Goal: Task Accomplishment & Management: Use online tool/utility

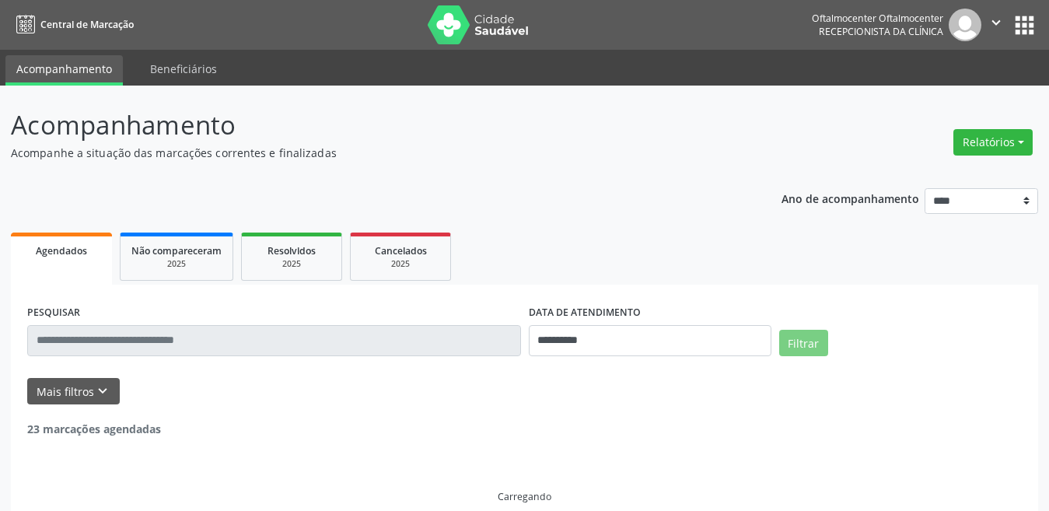
click at [960, 139] on button "Relatórios" at bounding box center [992, 142] width 79 height 26
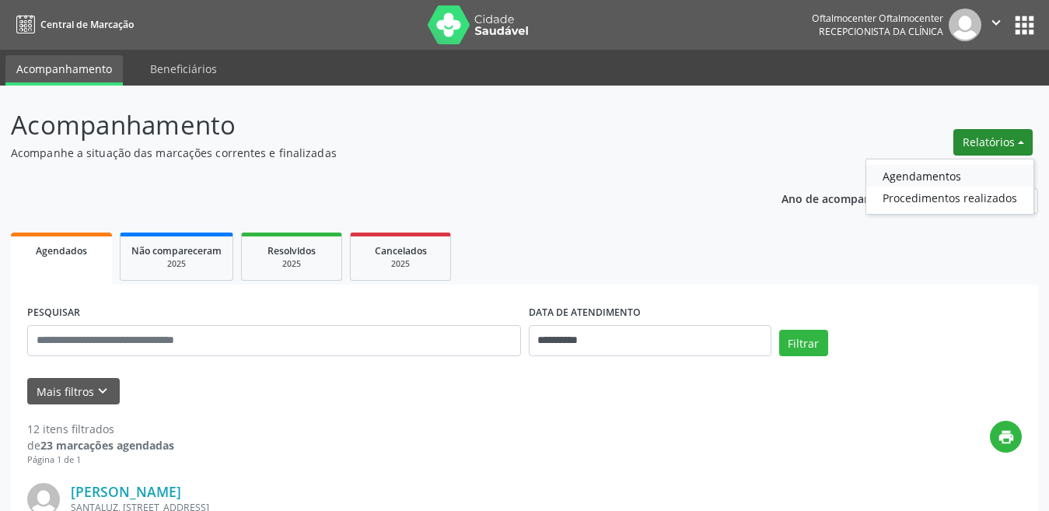
click at [913, 178] on link "Agendamentos" at bounding box center [949, 176] width 167 height 22
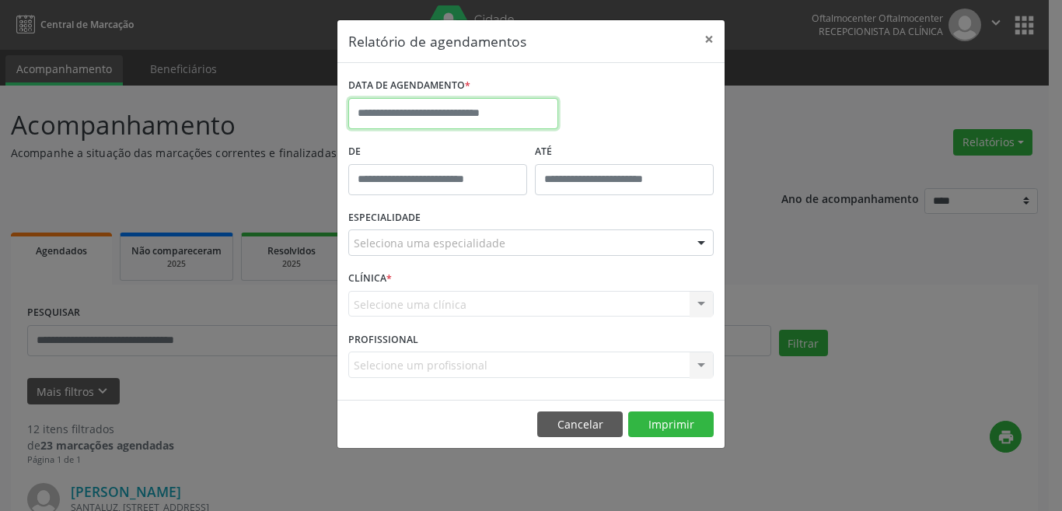
click at [428, 110] on input "text" at bounding box center [453, 113] width 210 height 31
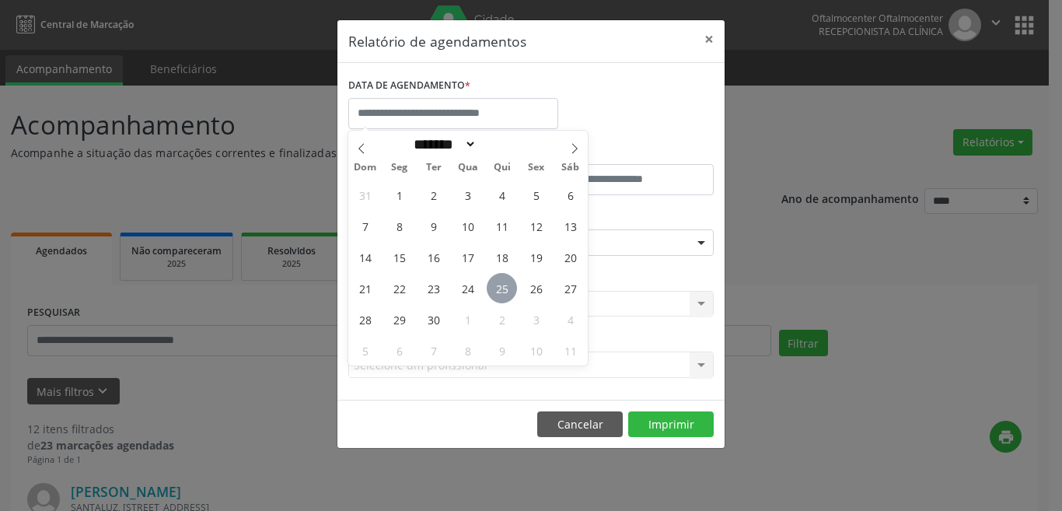
click at [499, 292] on span "25" at bounding box center [502, 288] width 30 height 30
type input "**********"
click at [499, 292] on span "25" at bounding box center [502, 288] width 30 height 30
click at [499, 292] on div "Selecione uma clínica Nenhum resultado encontrado para: " " Não há nenhuma opçã…" at bounding box center [530, 304] width 365 height 26
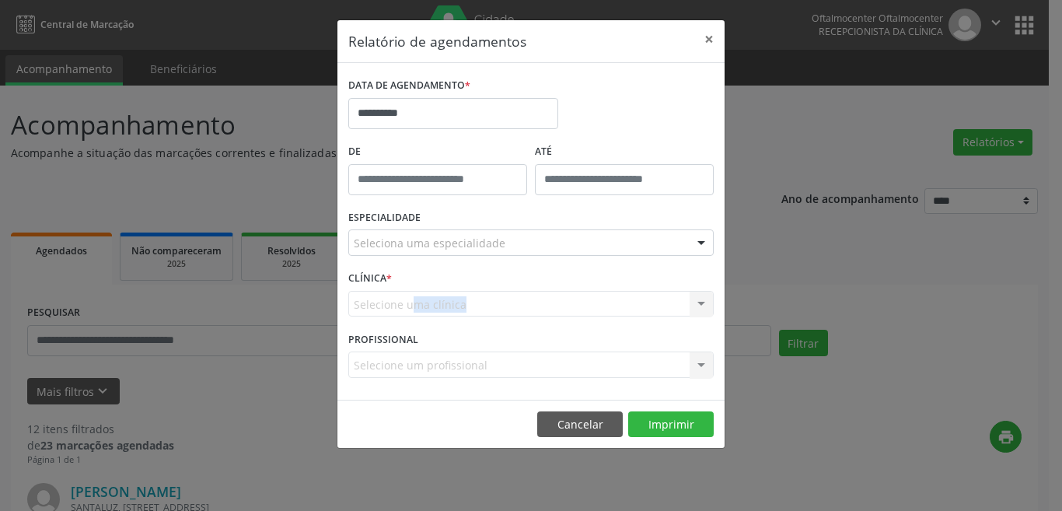
click at [499, 292] on div "Selecione uma clínica Nenhum resultado encontrado para: " " Não há nenhuma opçã…" at bounding box center [530, 304] width 365 height 26
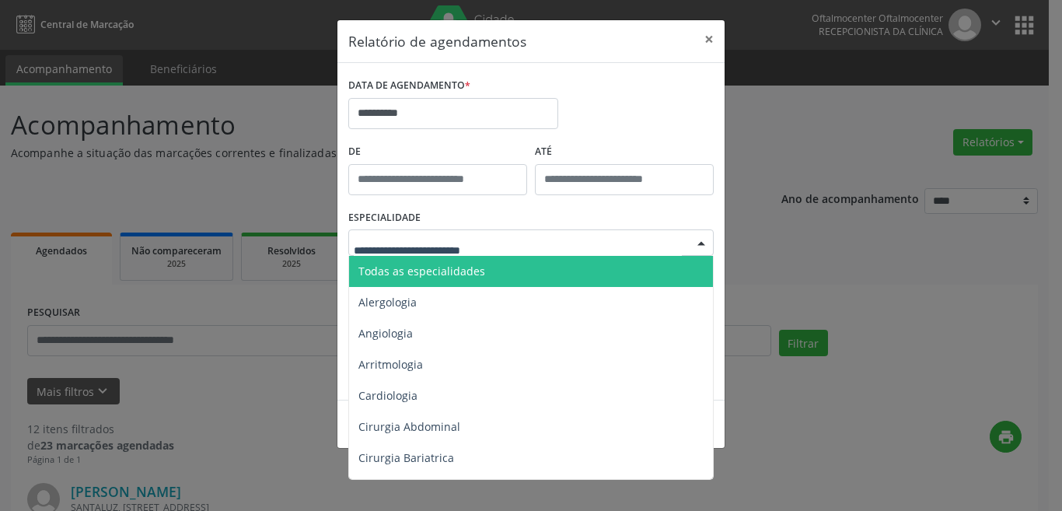
click at [449, 236] on input "text" at bounding box center [518, 250] width 328 height 31
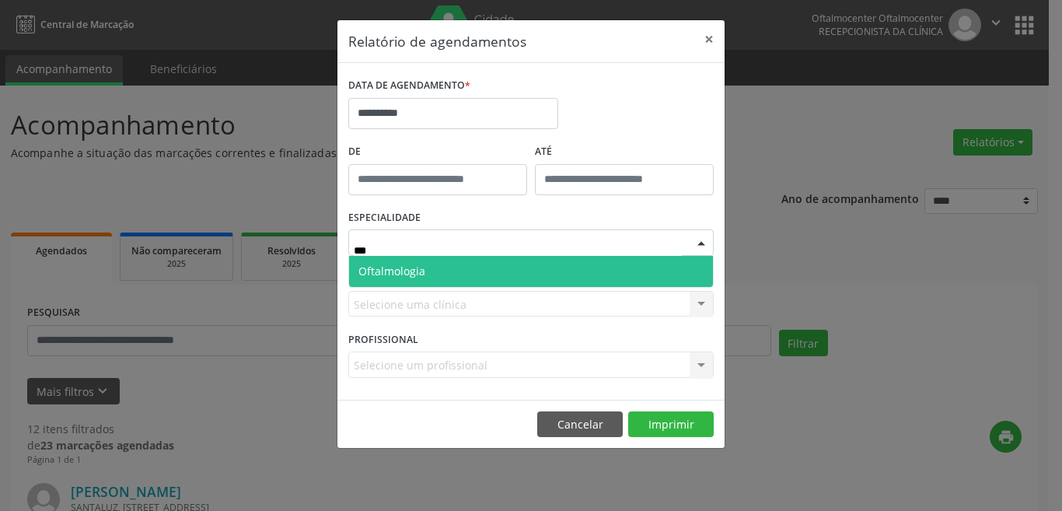
type input "****"
click at [370, 266] on span "Oftalmologia" at bounding box center [391, 271] width 67 height 15
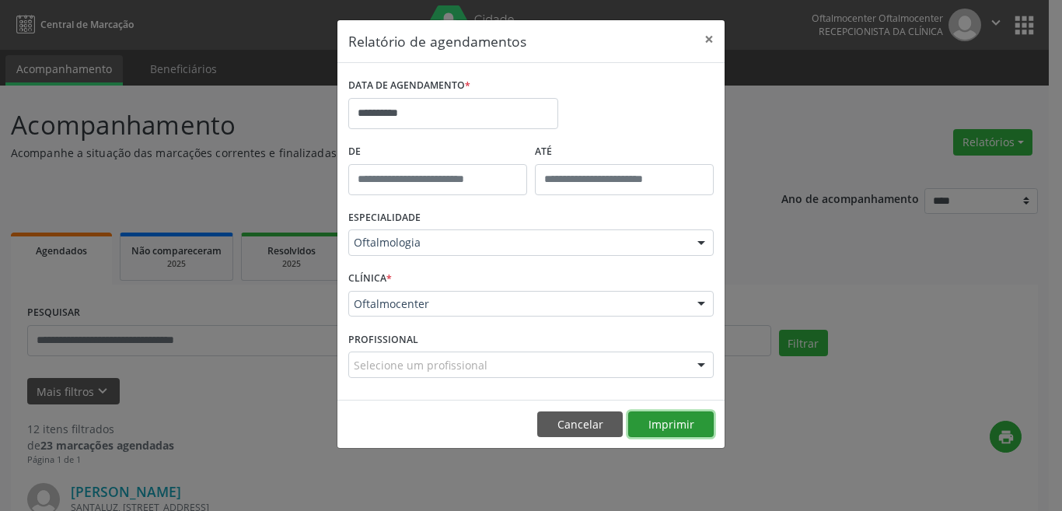
click at [702, 431] on button "Imprimir" at bounding box center [671, 424] width 86 height 26
